Goal: Check status: Check status

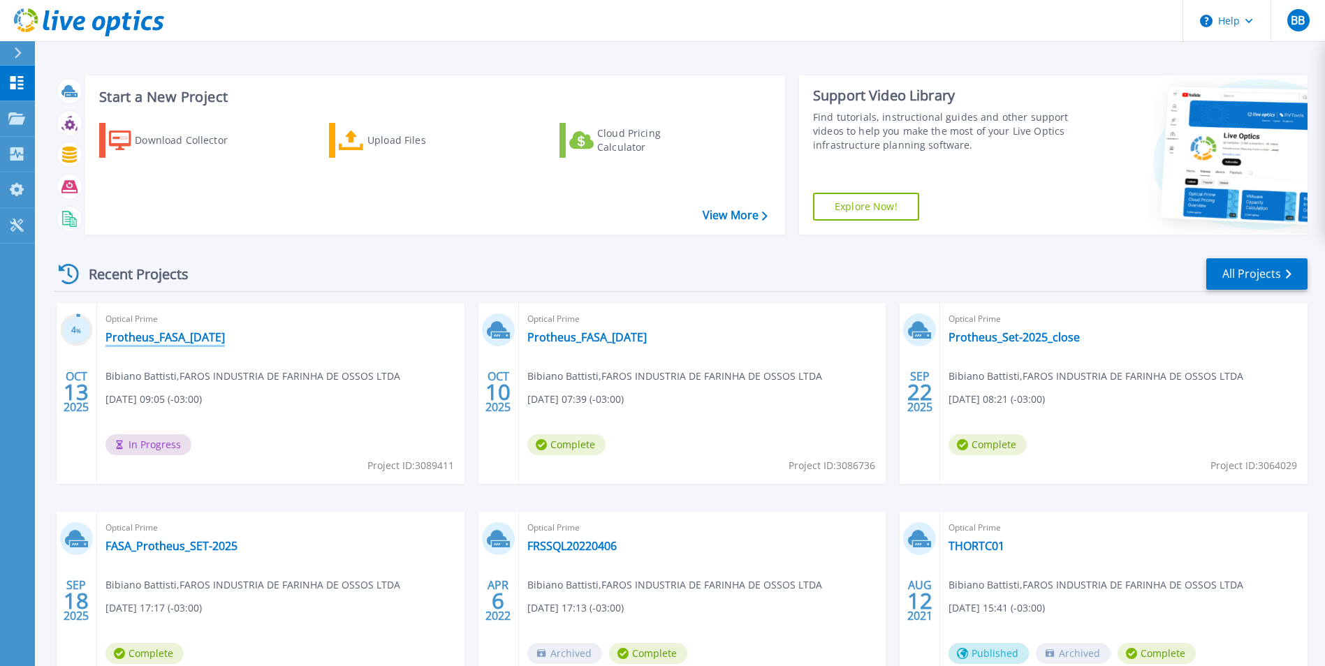
click at [184, 339] on link "Protheus_FASA_13-oct-2025" at bounding box center [164, 337] width 119 height 14
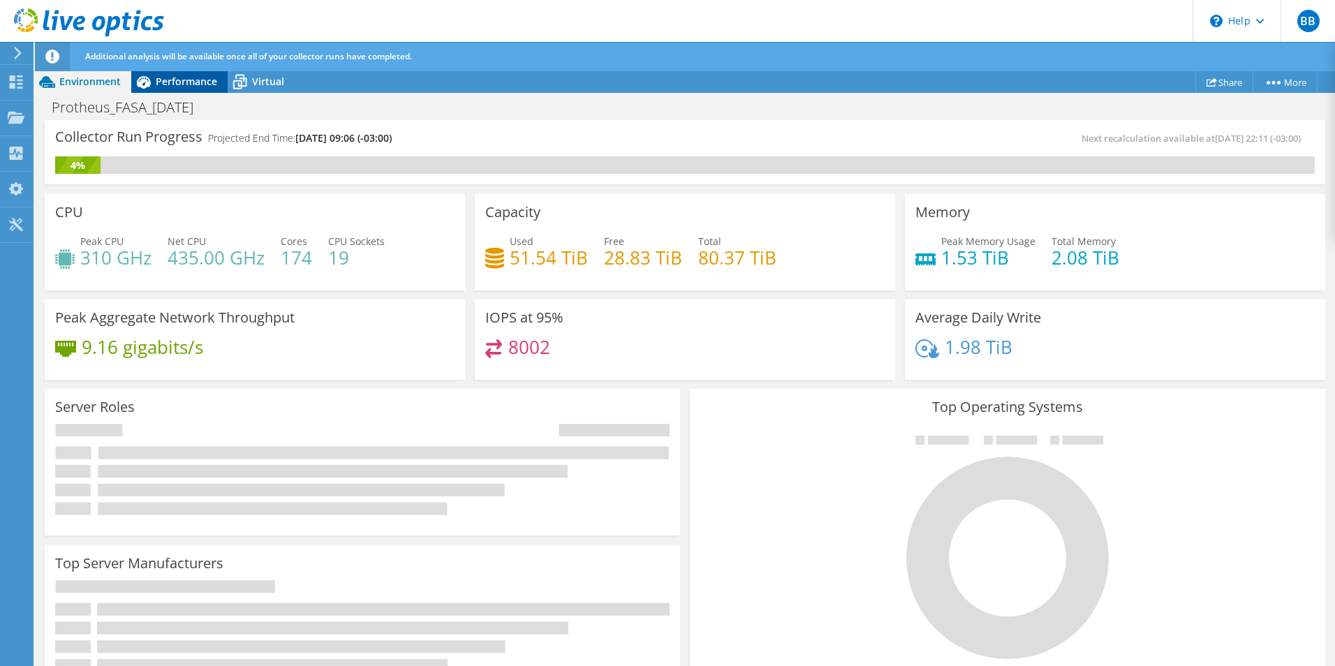
click at [190, 81] on span "Performance" at bounding box center [186, 81] width 61 height 13
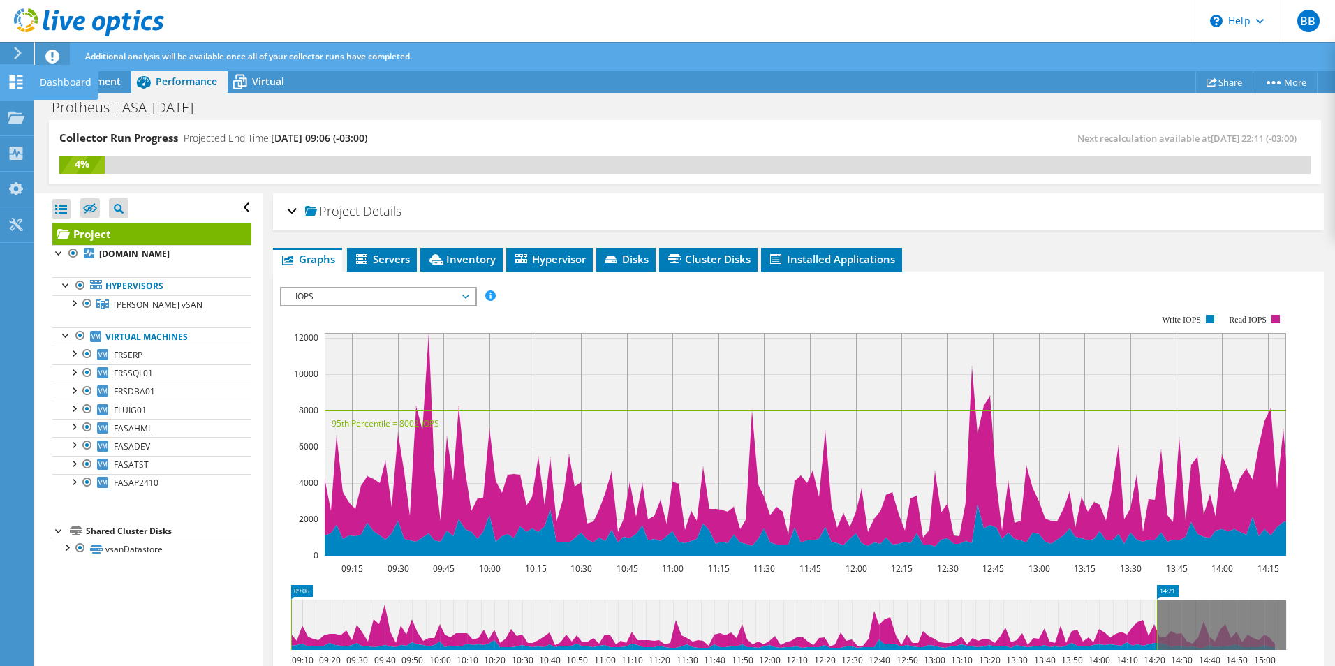
click at [18, 83] on use at bounding box center [16, 81] width 13 height 13
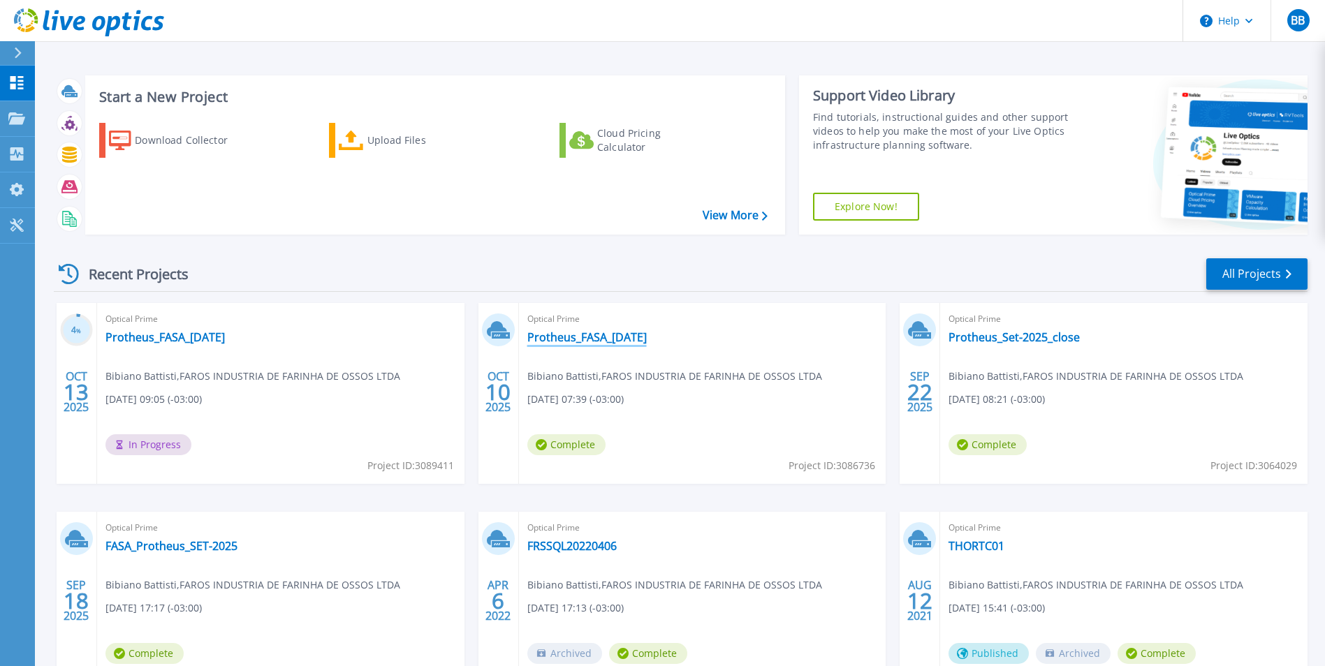
click at [594, 337] on link "Protheus_FASA_10-OCT-2025" at bounding box center [586, 337] width 119 height 14
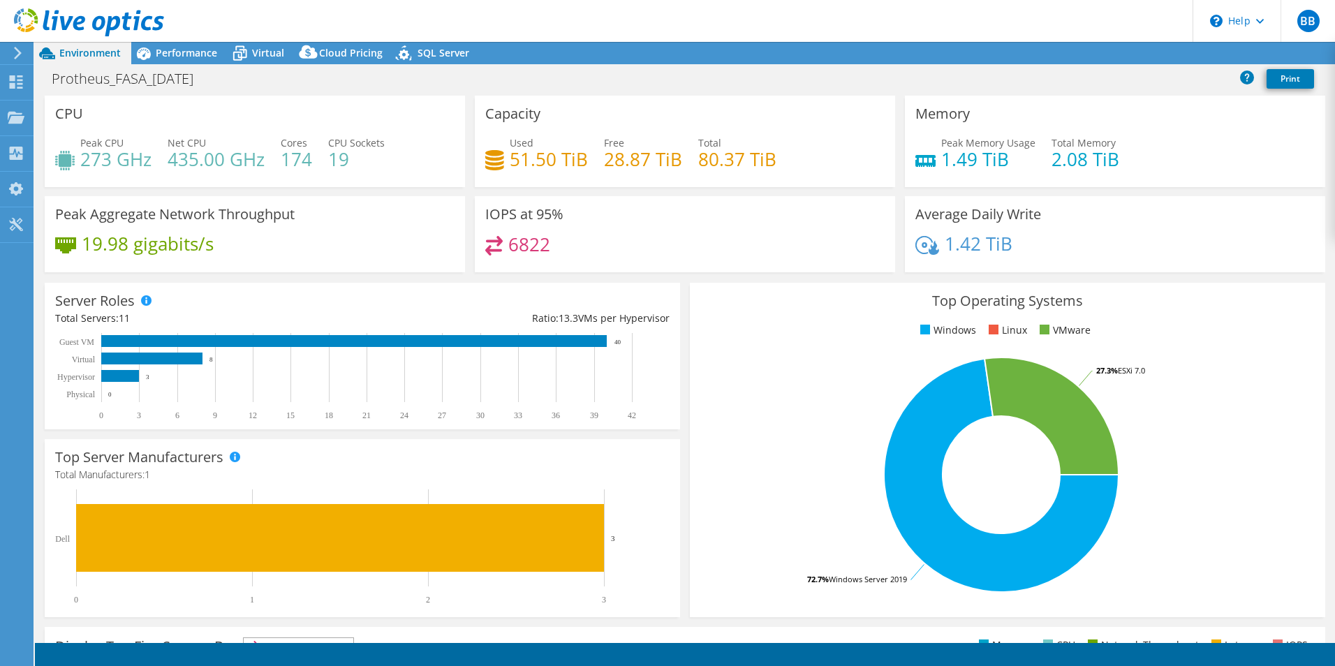
select select "USD"
click at [422, 53] on span "SQL Server" at bounding box center [444, 52] width 52 height 13
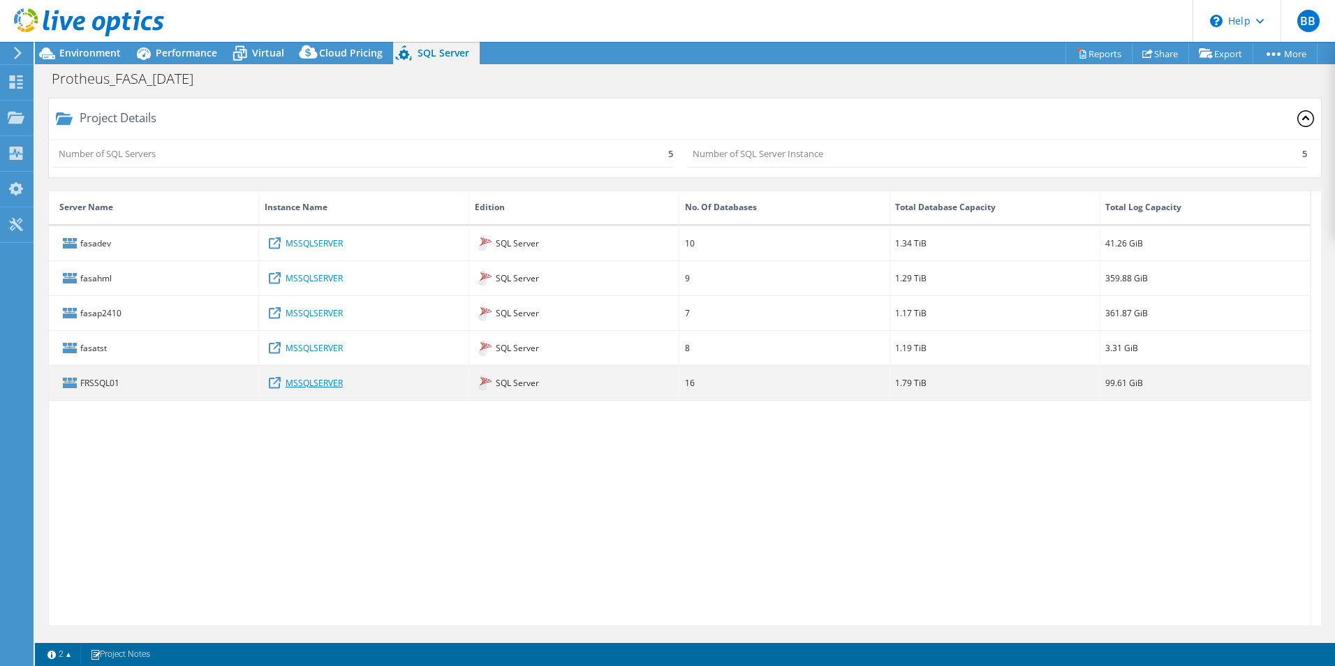
click at [319, 384] on link "MSSQLSERVER" at bounding box center [314, 382] width 57 height 15
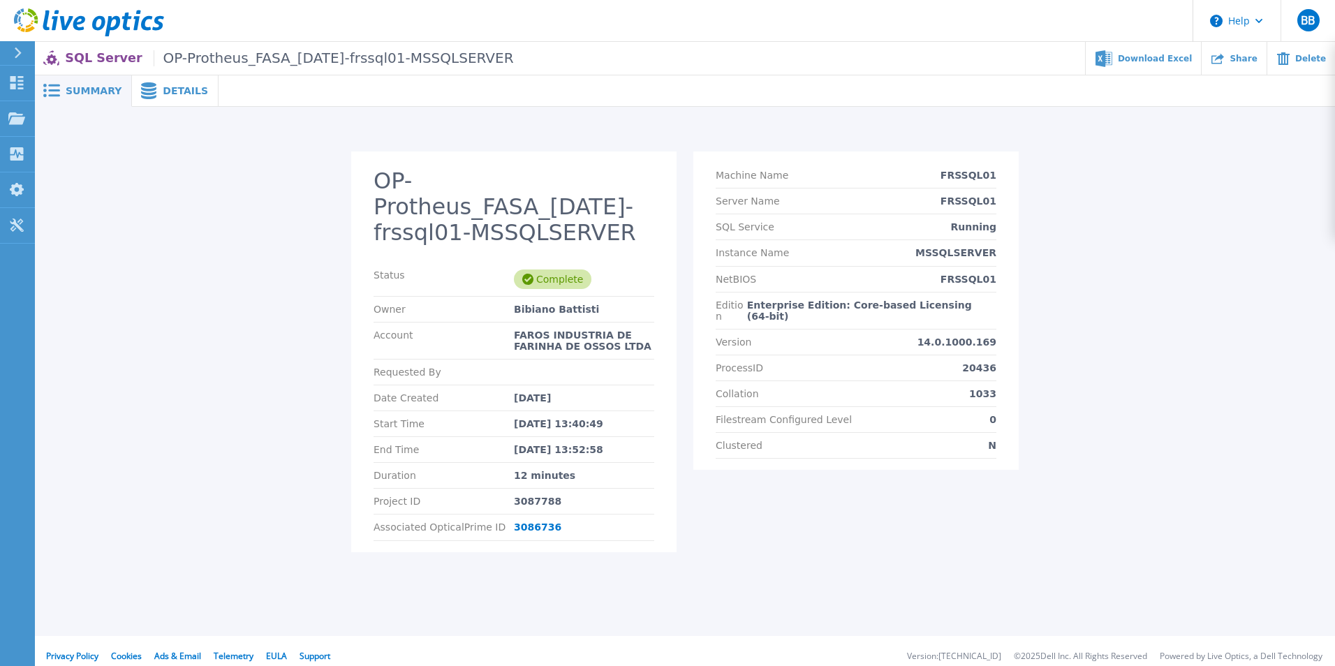
click at [168, 93] on span "Details" at bounding box center [185, 91] width 45 height 10
